Goal: Task Accomplishment & Management: Manage account settings

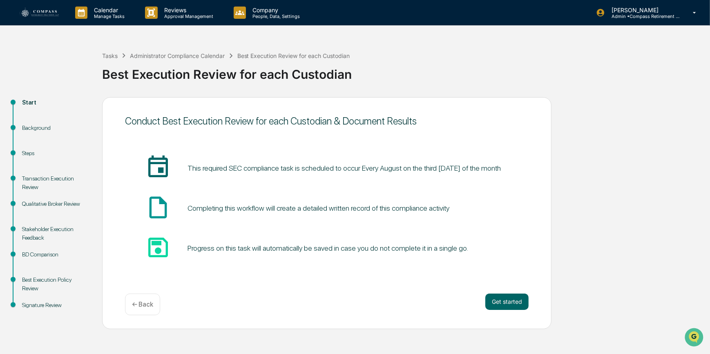
click at [52, 11] on img at bounding box center [39, 13] width 39 height 10
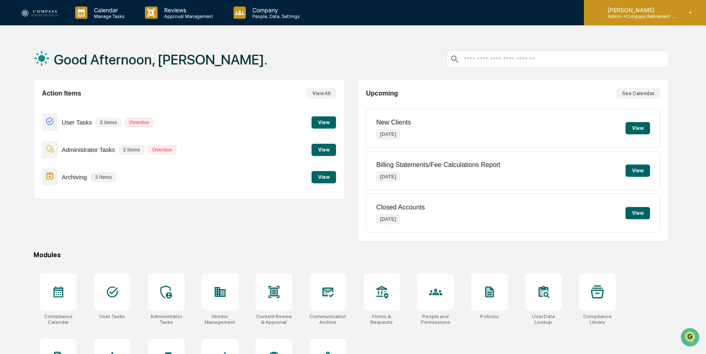
click at [635, 10] on p "[PERSON_NAME]" at bounding box center [639, 10] width 76 height 7
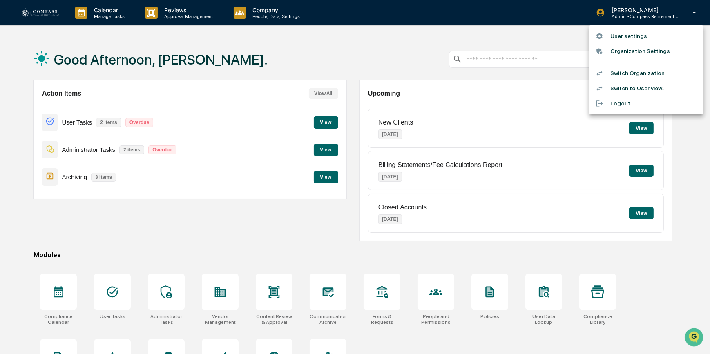
click at [612, 74] on li "Switch Organization" at bounding box center [646, 73] width 114 height 15
